Goal: Task Accomplishment & Management: Complete application form

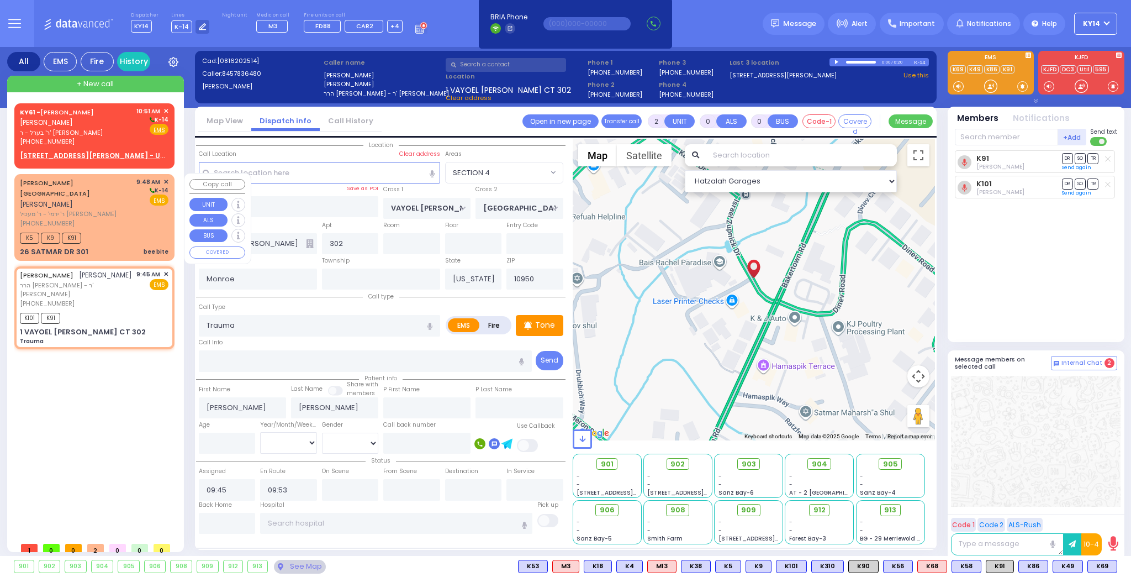
select select "SECTION 4"
select select
click at [56, 133] on span "ר' בערל - ר' [PERSON_NAME]" at bounding box center [76, 132] width 113 height 9
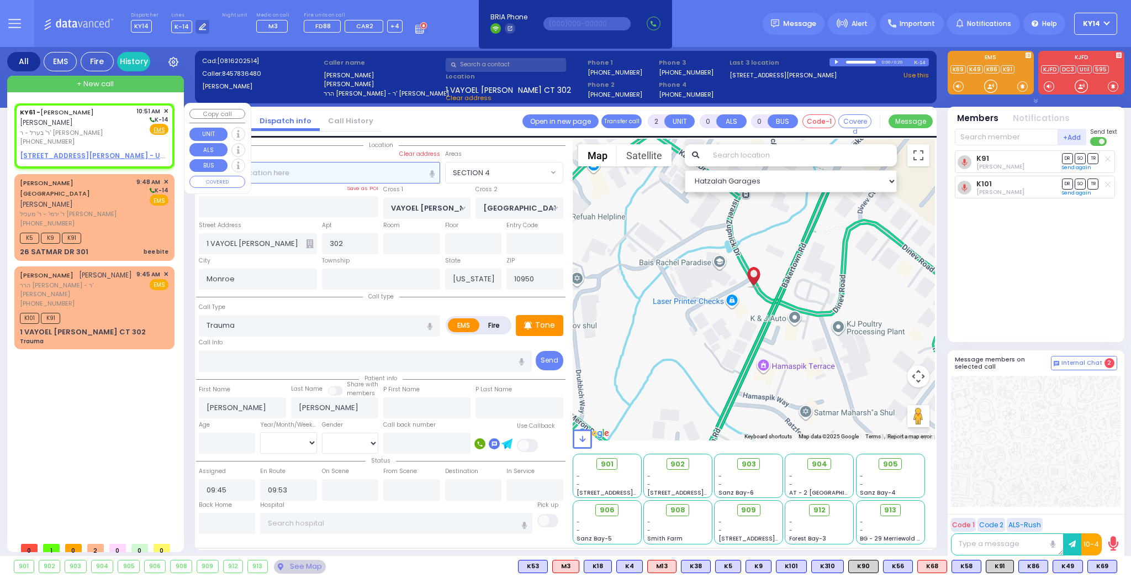
type input "1"
select select
radio input "true"
type input "[PERSON_NAME]"
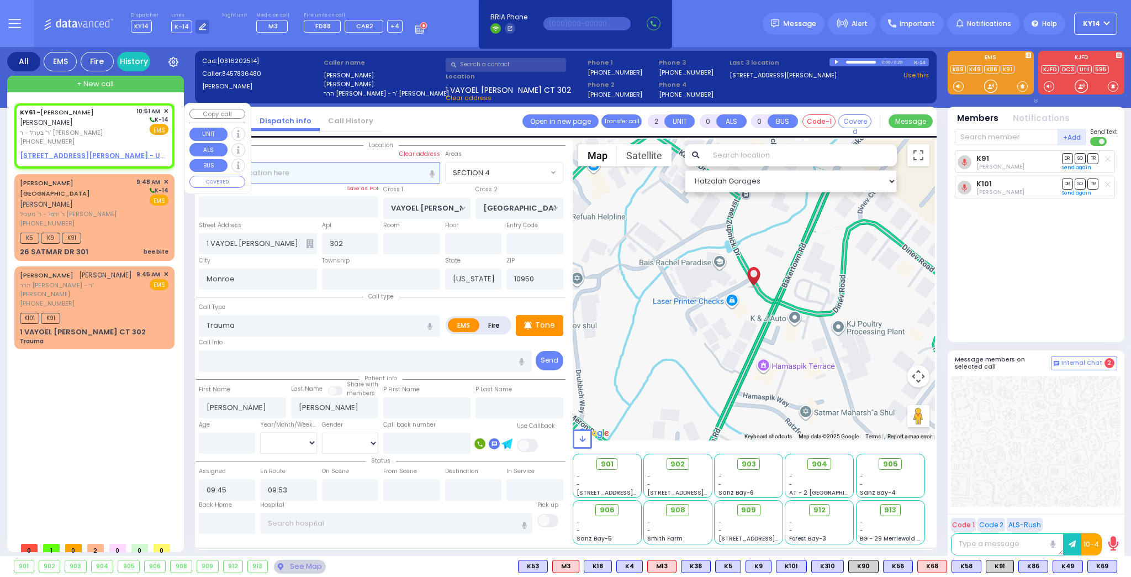
type input "[PERSON_NAME]"
select select
type input "10:51"
select select "Hatzalah Garages"
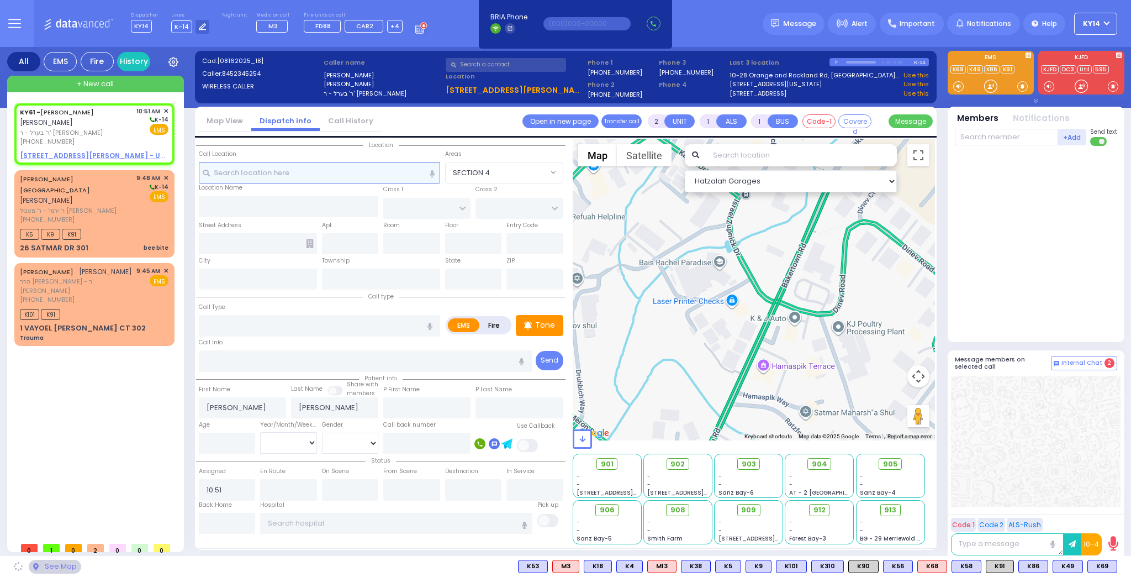
select select
radio input "true"
select select
select select "Hatzalah Garages"
click at [270, 171] on input "text" at bounding box center [319, 172] width 241 height 21
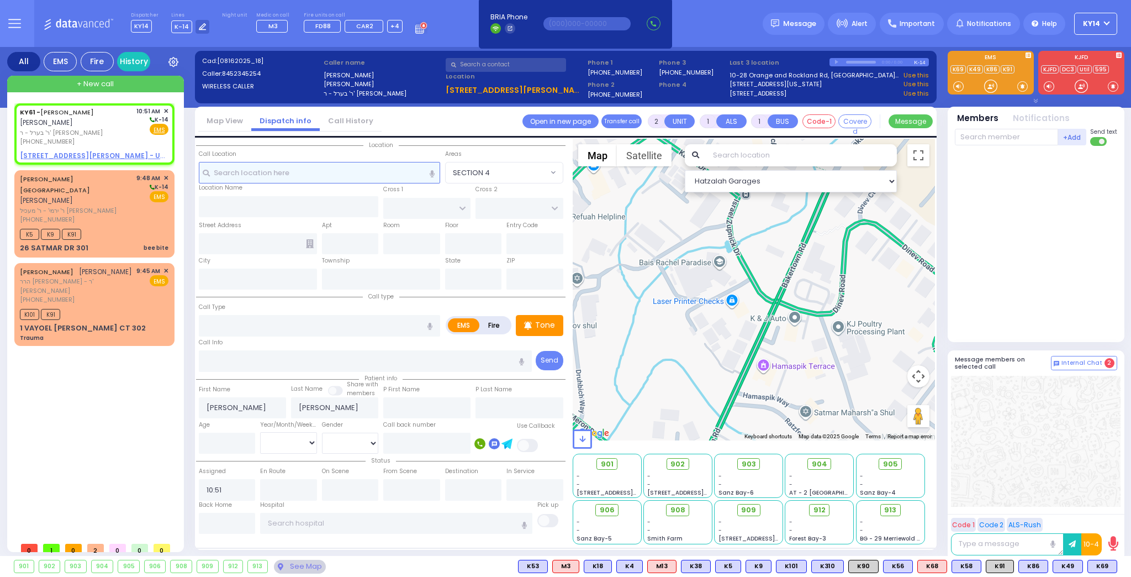
click at [275, 177] on input "text" at bounding box center [319, 172] width 241 height 21
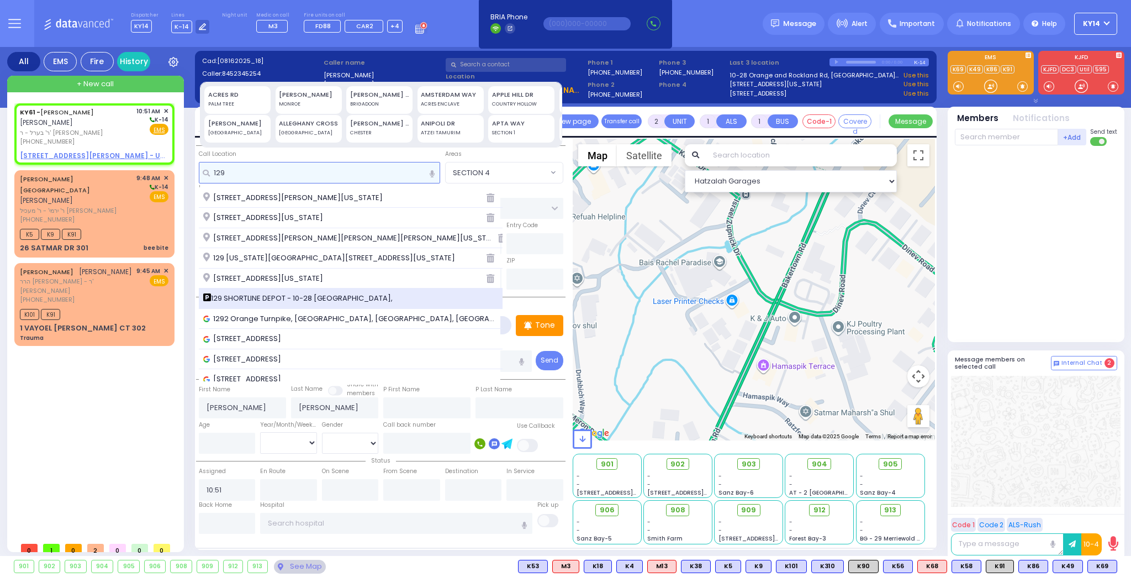
type input "129"
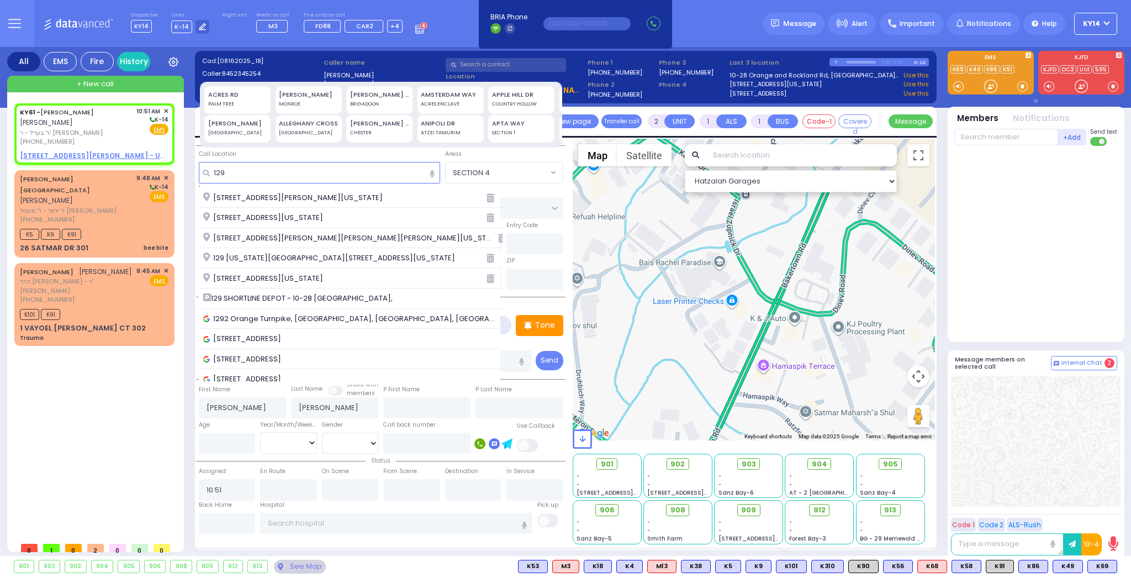
click at [266, 297] on span "129 SHORTLINE DEPOT - 10-28 [GEOGRAPHIC_DATA]," at bounding box center [299, 298] width 193 height 11
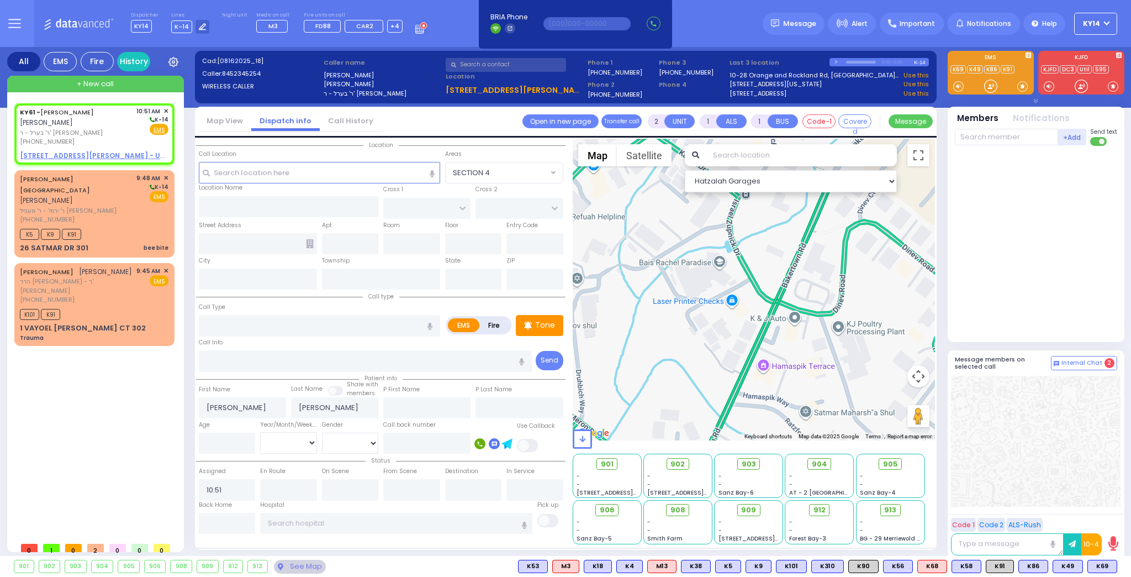
select select
radio input "true"
select select
select select "Hatzalah Garages"
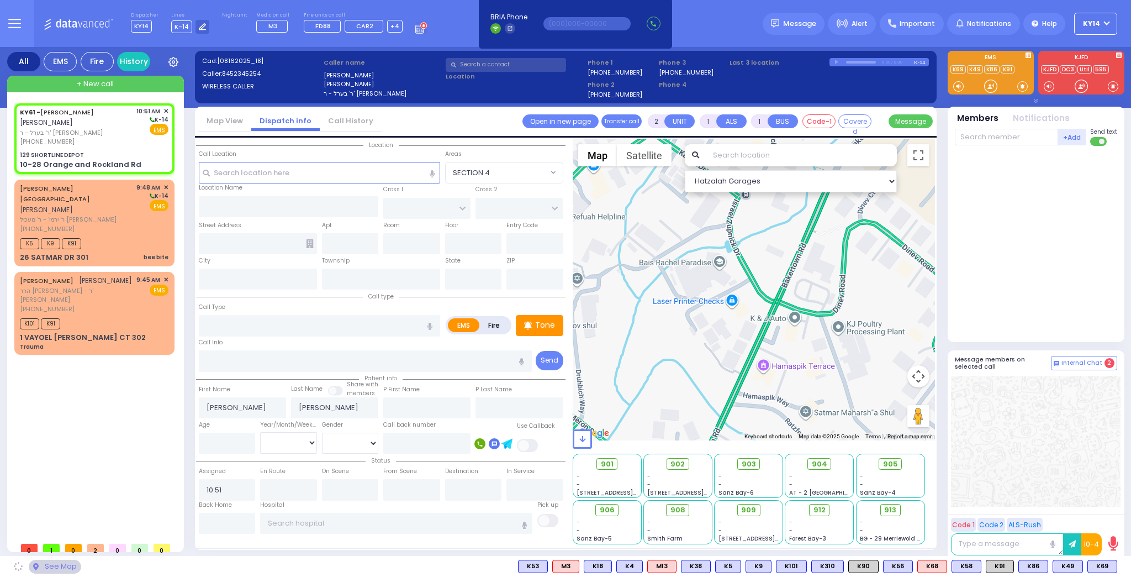
type input "129 SHORTLINE DEPOT"
type input "10-28 Orange and Rockland Rd"
type input "Monroe"
type input "[US_STATE]"
type input "10950"
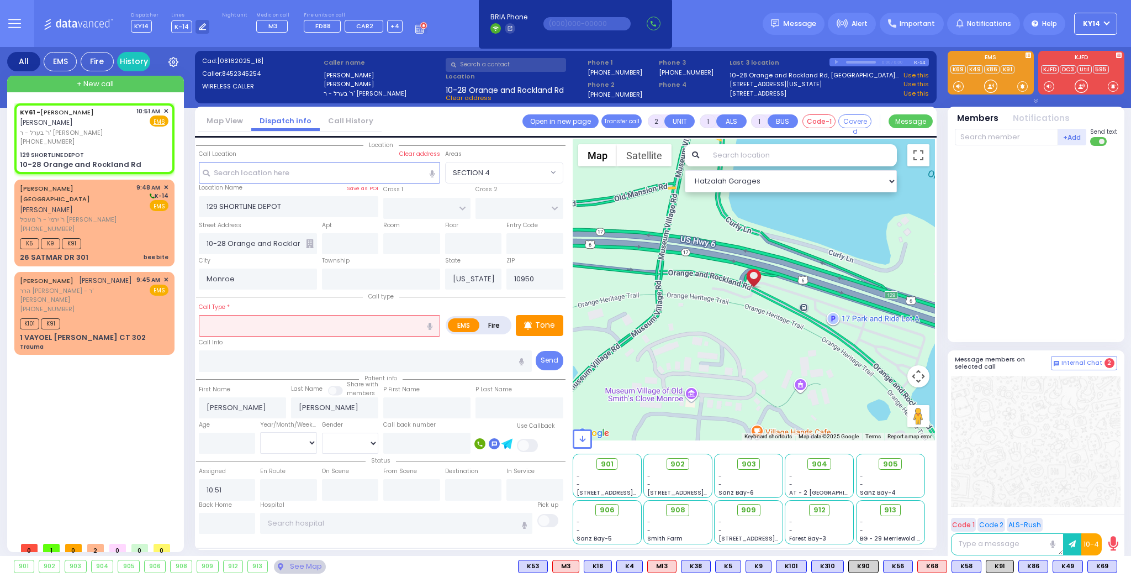
select select
radio input "true"
select select
select select "Hatzalah Garages"
click at [252, 319] on input "text" at bounding box center [319, 325] width 241 height 21
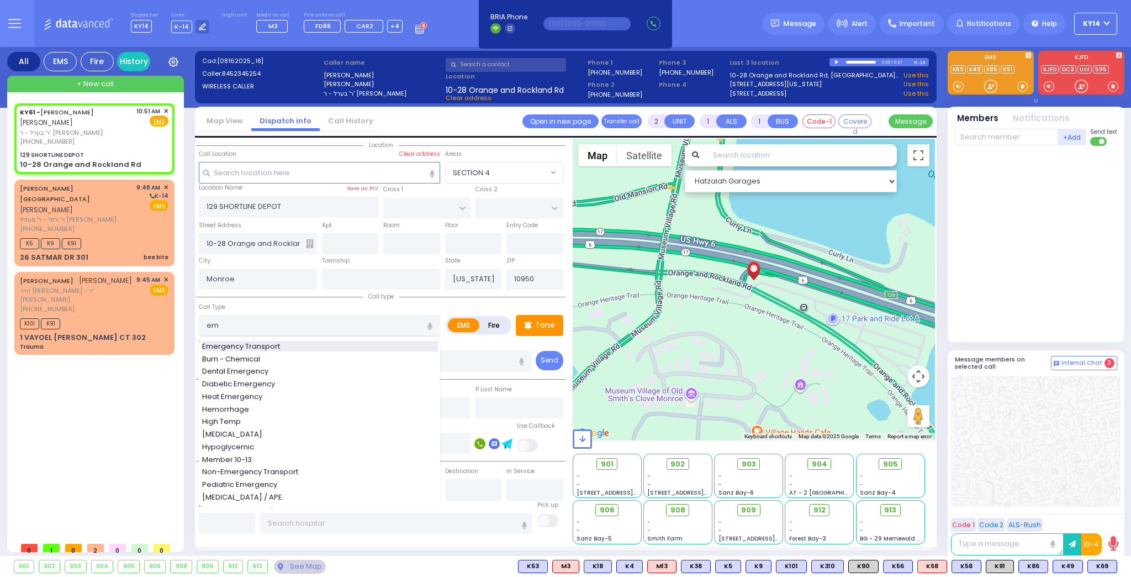
click at [262, 344] on span "Emergency Transport" at bounding box center [243, 346] width 82 height 11
type input "Emergency Transport"
type input "1"
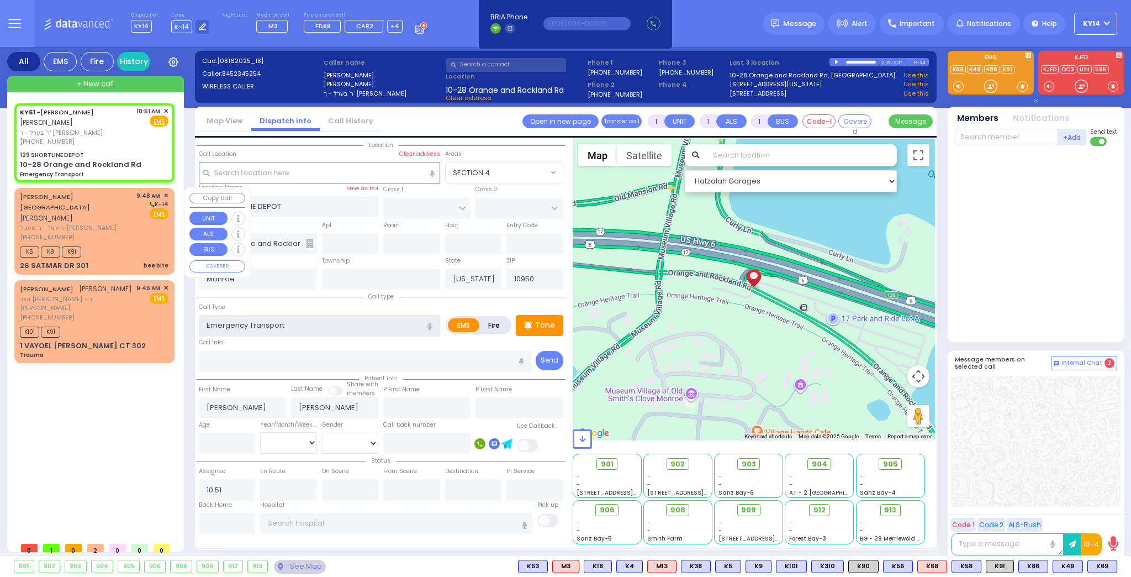
select select
radio input "true"
select select
select select "Hatzalah Garages"
click at [129, 219] on div "[PERSON_NAME] מרת קאהן [PERSON_NAME]' - ר' מעכיל [PERSON_NAME] [PHONE_NUMBER] 9…" at bounding box center [95, 230] width 156 height 83
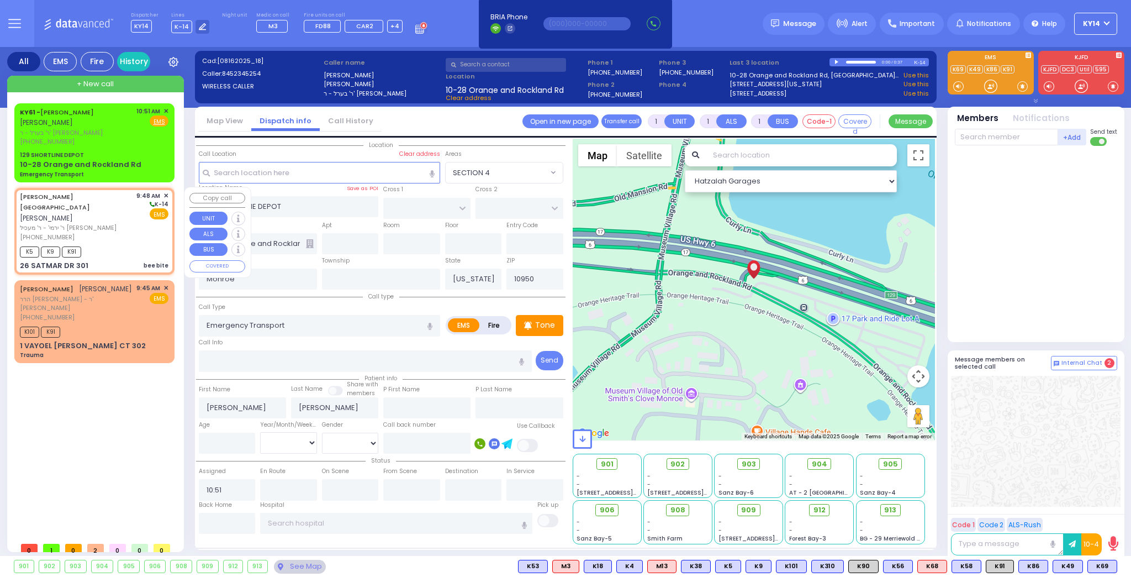
type input "2"
select select
type input "bee bite"
radio input "true"
type input "MRS."
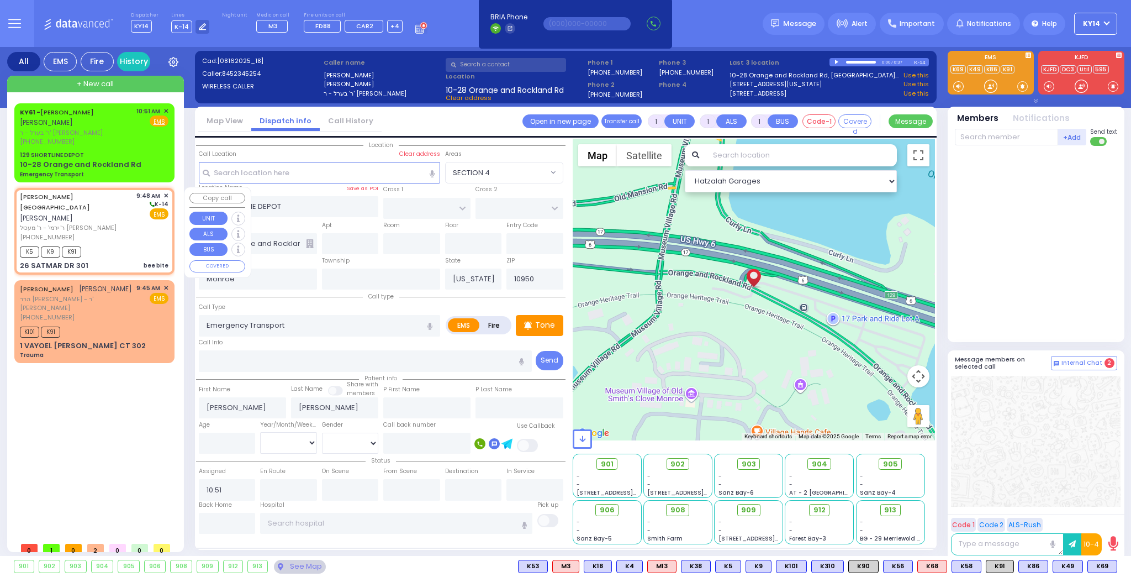
type input "[PERSON_NAME]"
select select
type input "09:48"
type input "09:51"
select select "Hatzalah Garages"
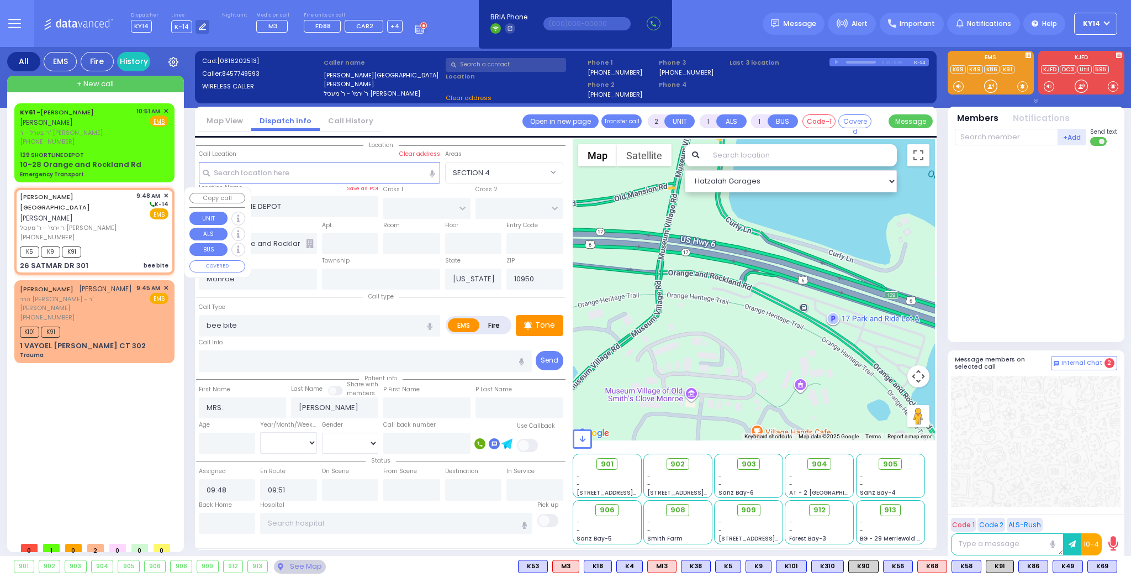
type input "[PERSON_NAME] COURT"
type input "ORSHAVA COURT"
type input "26 SATMAR DR"
type input "301"
type input "[PERSON_NAME]"
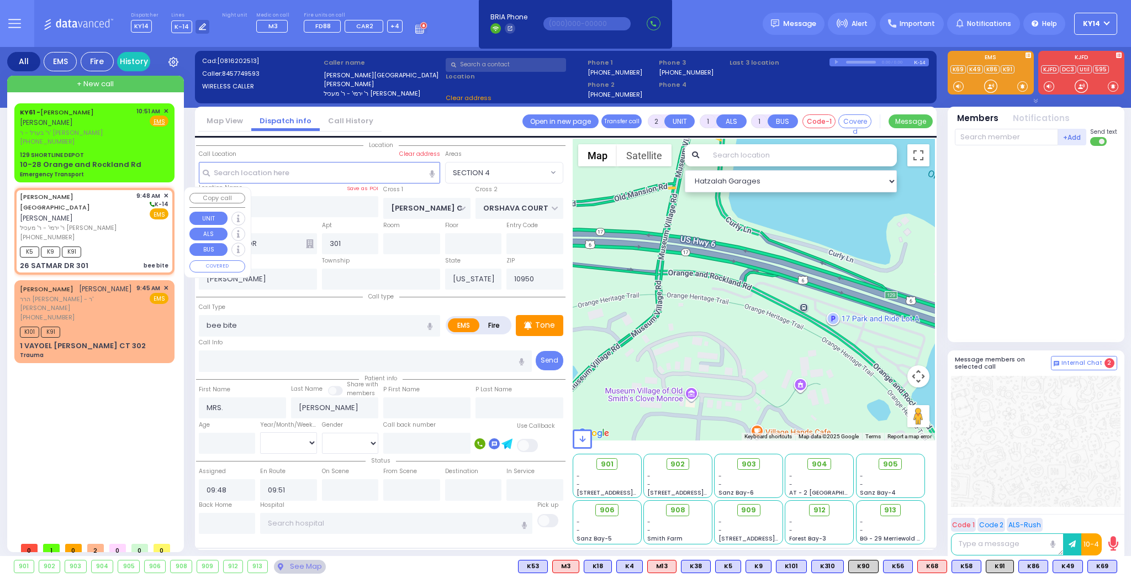
select select "SECTION 3"
click at [166, 191] on span "✕" at bounding box center [165, 195] width 5 height 9
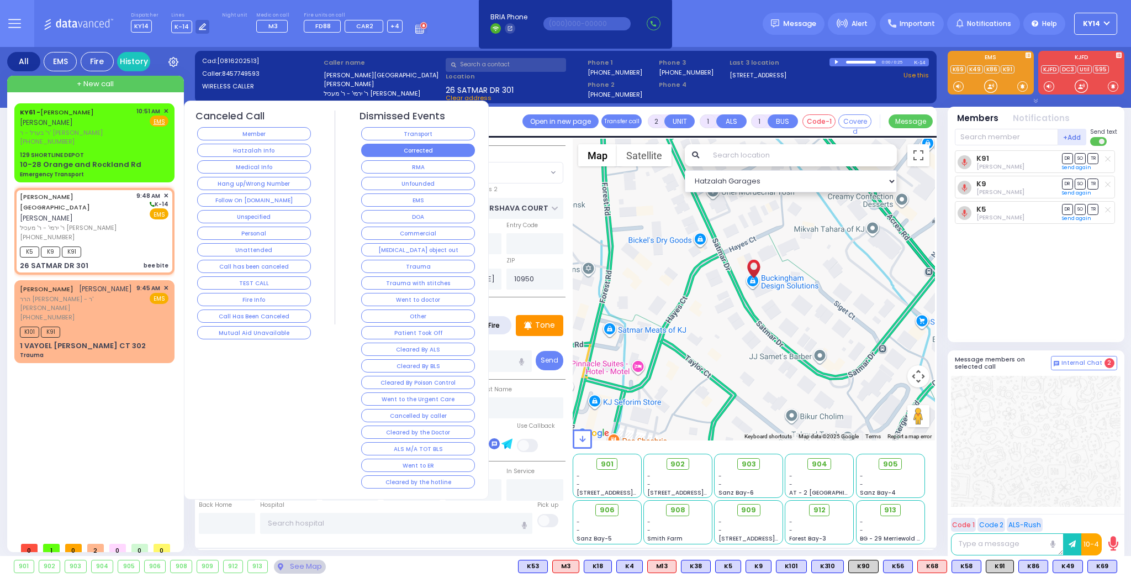
click at [390, 153] on button "Corrected" at bounding box center [418, 150] width 114 height 13
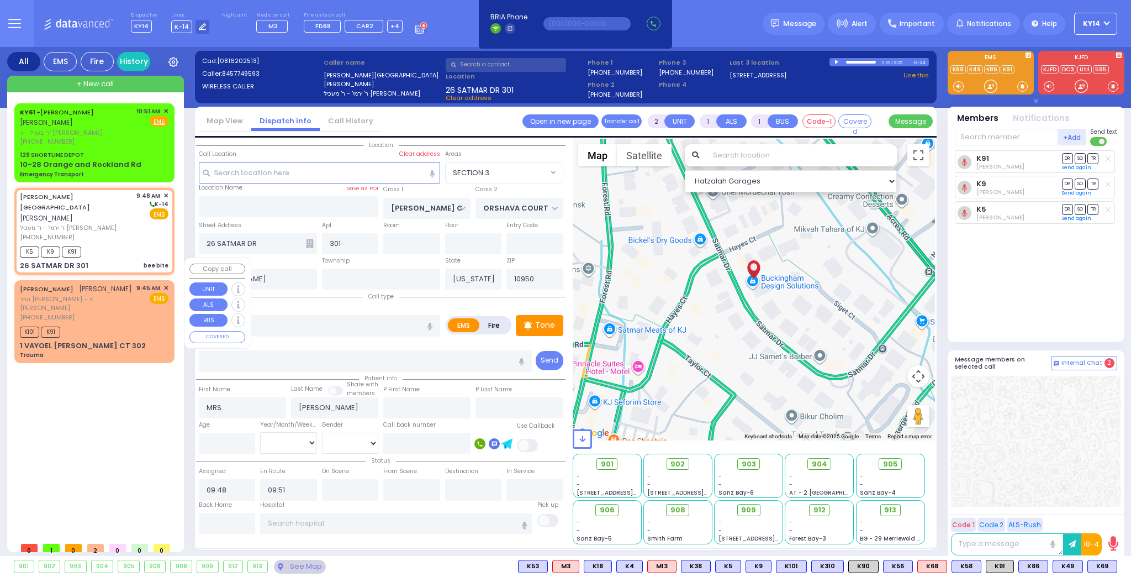
select select
radio input "true"
select select
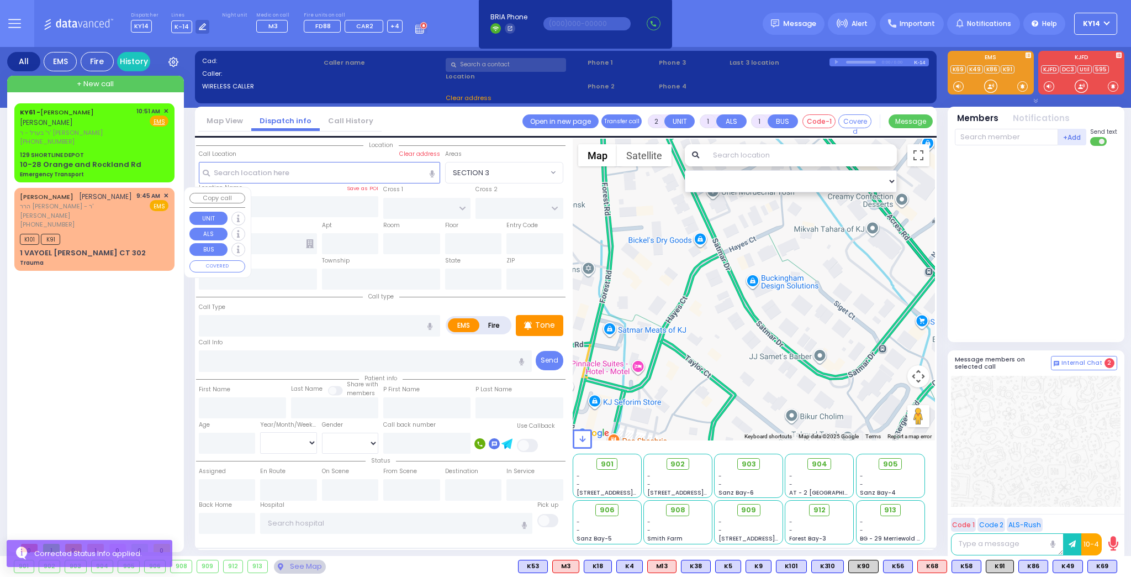
click at [165, 192] on span "✕" at bounding box center [165, 195] width 5 height 9
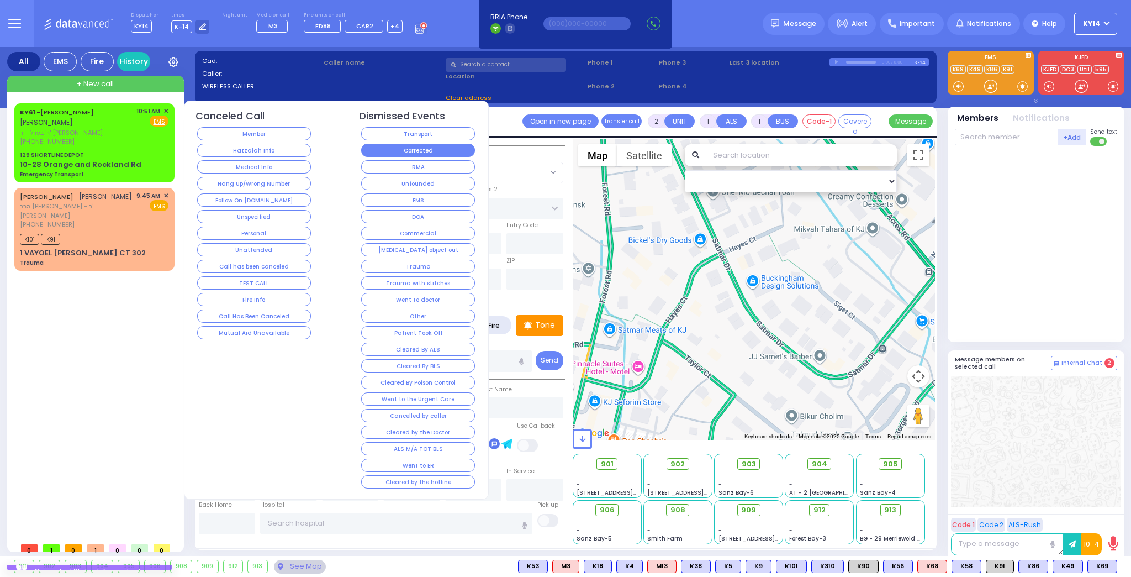
click at [427, 146] on button "Corrected" at bounding box center [418, 150] width 114 height 13
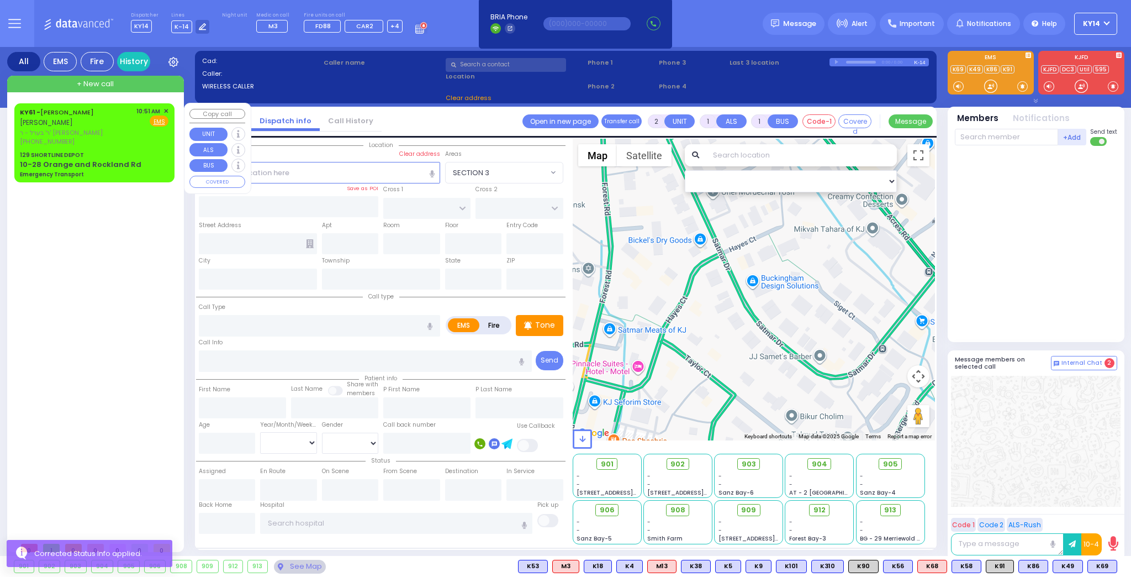
click at [103, 133] on span "ר' בערל - ר' [PERSON_NAME]" at bounding box center [76, 132] width 113 height 9
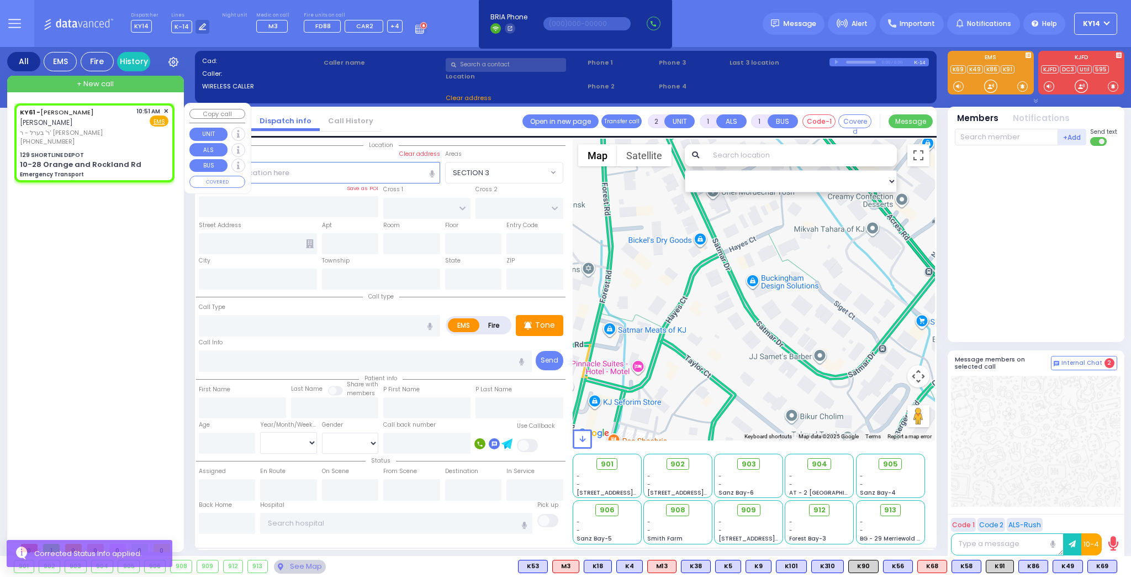
type input "1"
select select
type input "Emergency Transport"
radio input "true"
type input "[PERSON_NAME]"
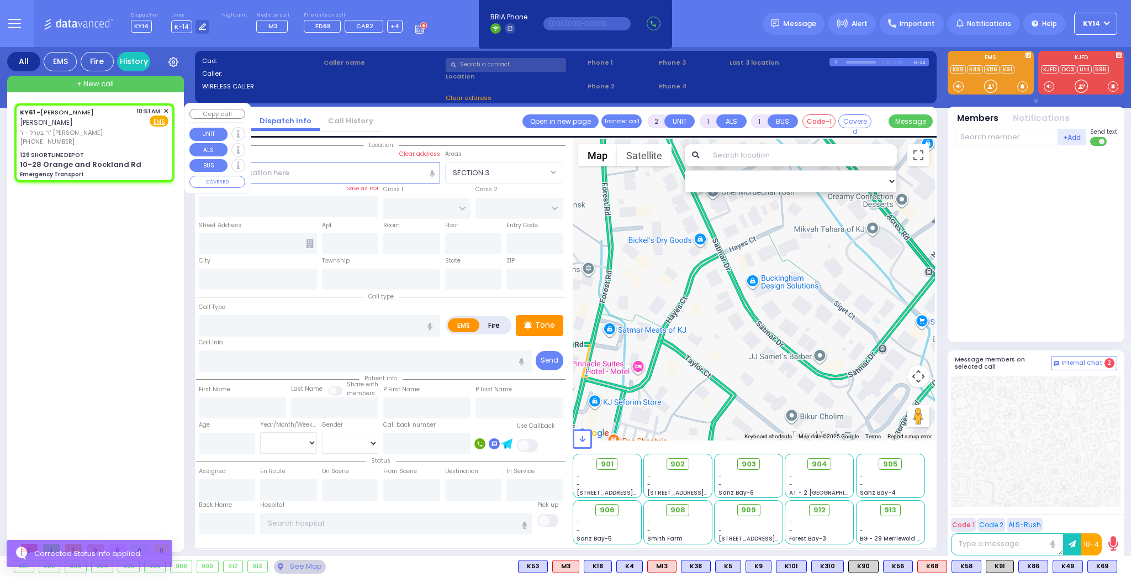
type input "[PERSON_NAME]"
select select
type input "10:51"
select select "Hatzalah Garages"
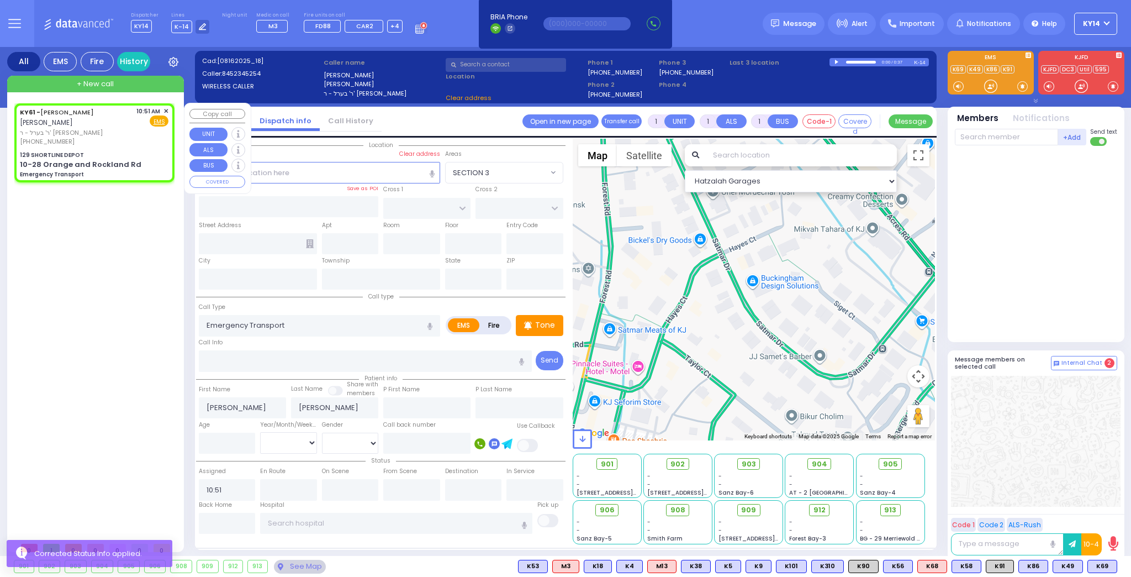
type input "129 SHORTLINE DEPOT"
type input "10-28 Orange and Rockland Rd"
type input "Monroe"
type input "[US_STATE]"
type input "10950"
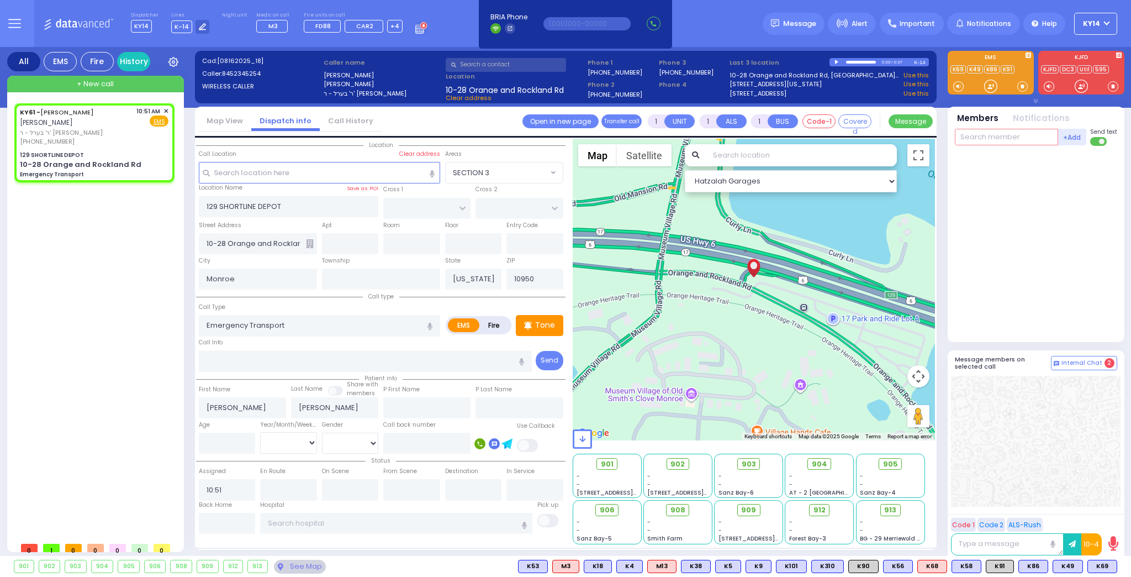
click at [1007, 133] on input "text" at bounding box center [1006, 137] width 103 height 17
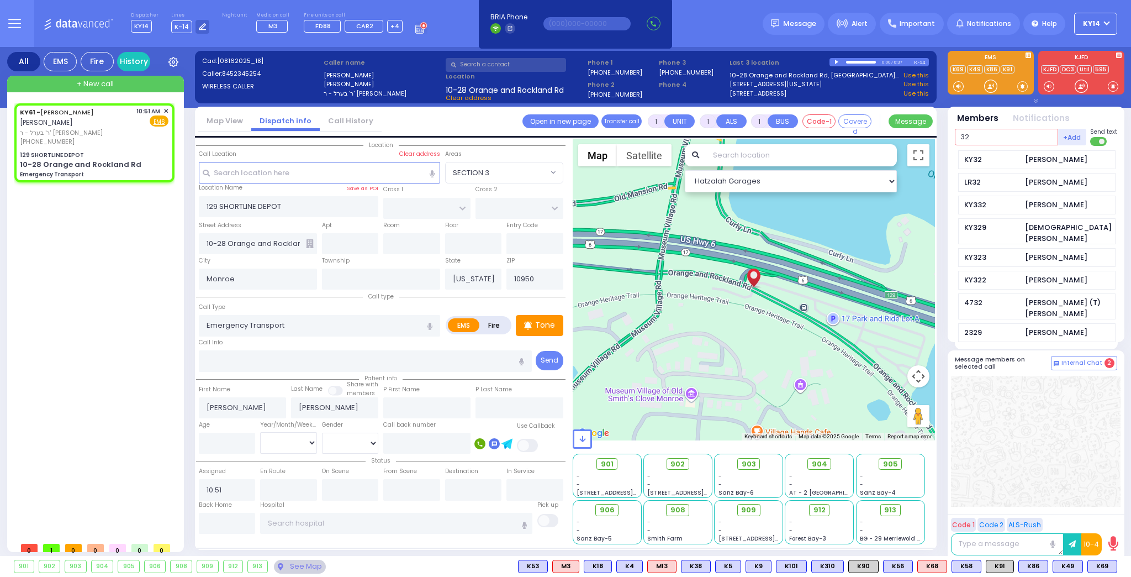
type input "32"
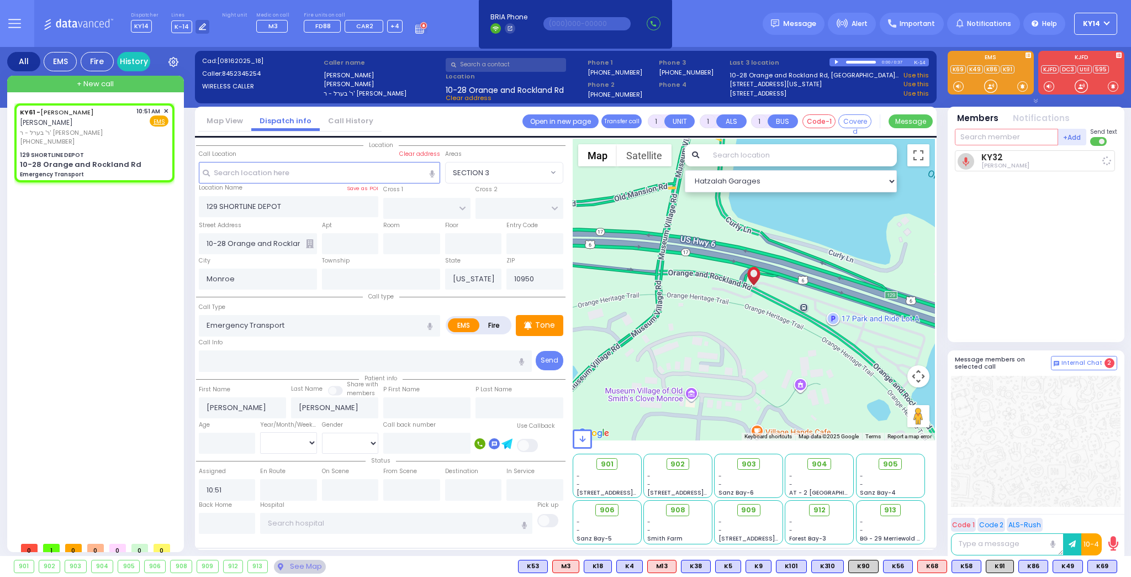
select select
radio input "true"
select select
type input "10:52"
select select "Hatzalah Garages"
